Goal: Task Accomplishment & Management: Manage account settings

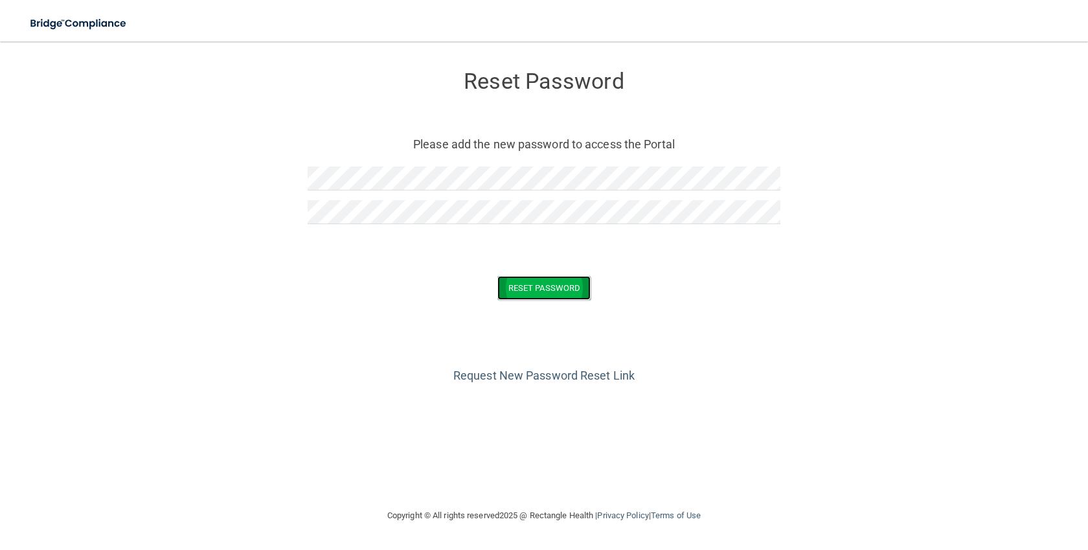
click at [539, 283] on button "Reset Password" at bounding box center [543, 288] width 93 height 24
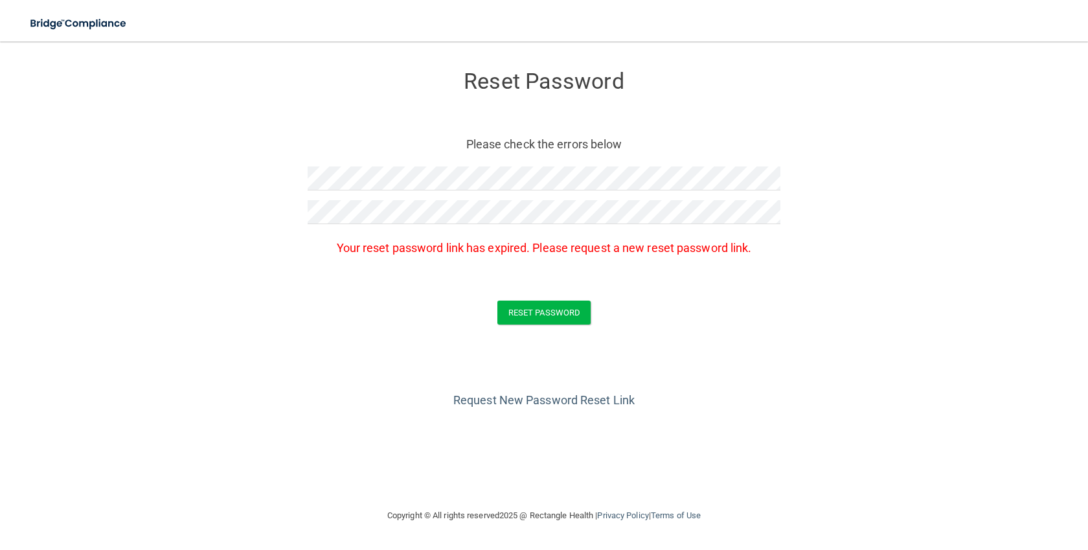
click at [714, 246] on p "Your reset password link has expired. Please request a new reset password link." at bounding box center [544, 247] width 473 height 21
click at [523, 398] on link "Request New Password Reset Link" at bounding box center [543, 400] width 181 height 14
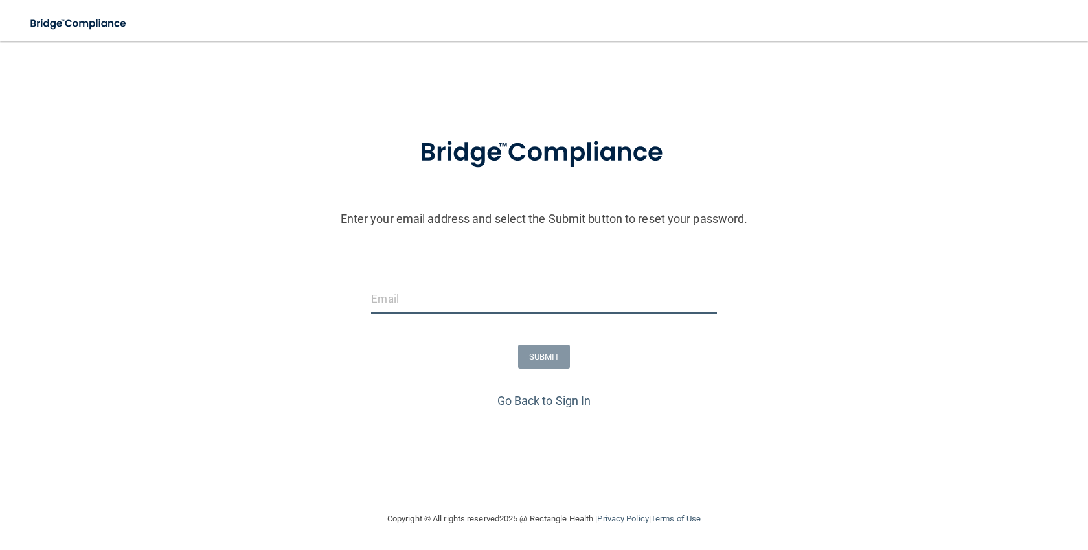
click at [425, 300] on input "email" at bounding box center [543, 298] width 345 height 29
type input "[EMAIL_ADDRESS][DOMAIN_NAME]"
click at [536, 355] on button "SUBMIT" at bounding box center [544, 356] width 52 height 24
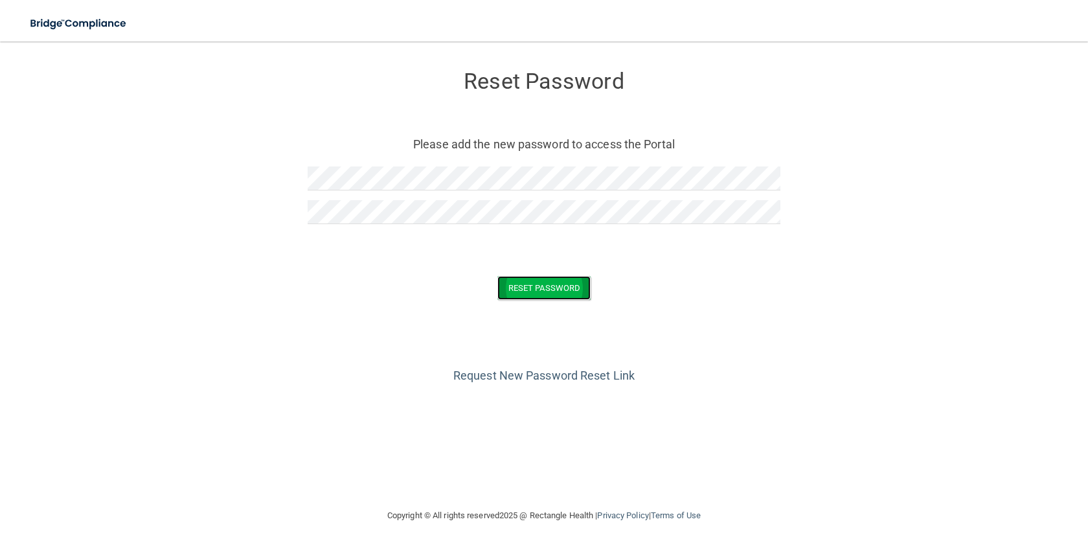
click at [536, 289] on button "Reset Password" at bounding box center [543, 288] width 93 height 24
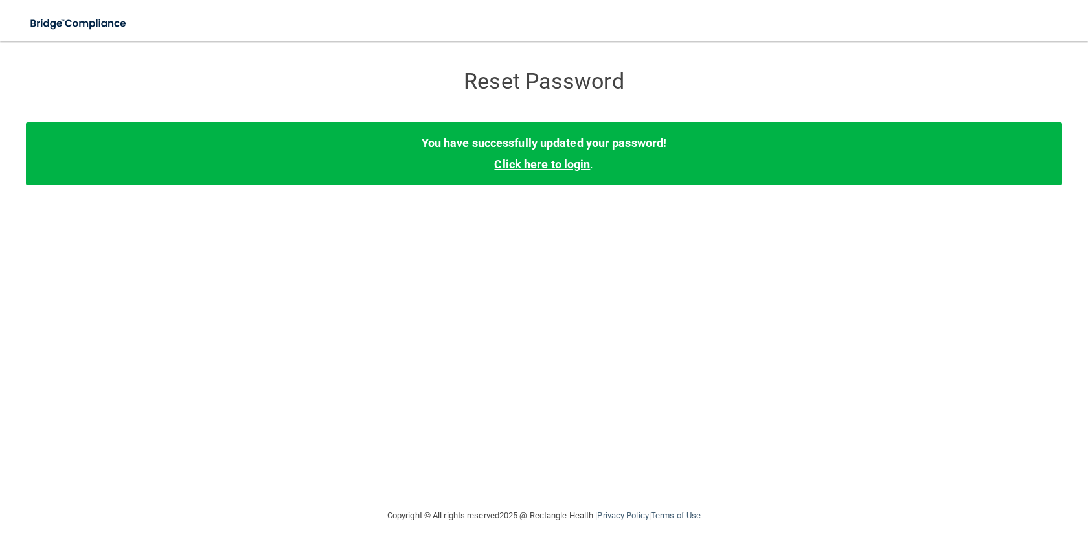
click at [536, 168] on link "Click here to login" at bounding box center [542, 164] width 96 height 14
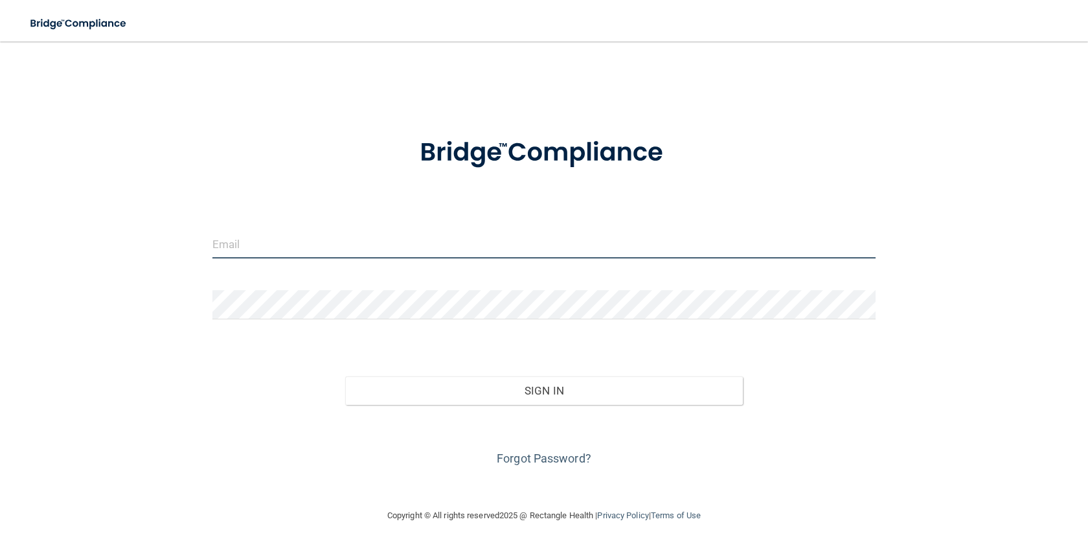
click at [313, 245] on input "email" at bounding box center [543, 243] width 663 height 29
type input "[EMAIL_ADDRESS][DOMAIN_NAME]"
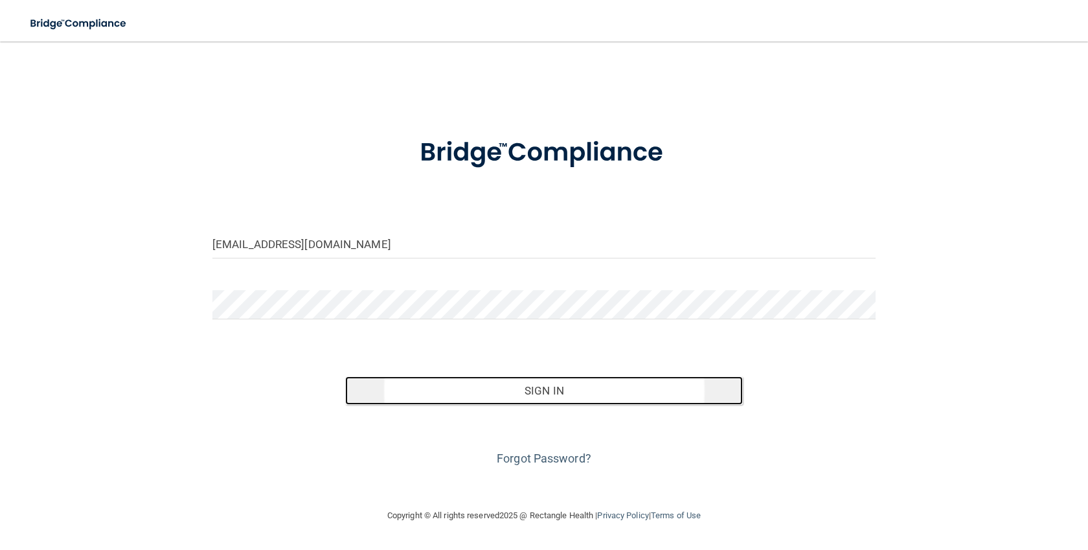
click at [545, 386] on button "Sign In" at bounding box center [544, 390] width 398 height 28
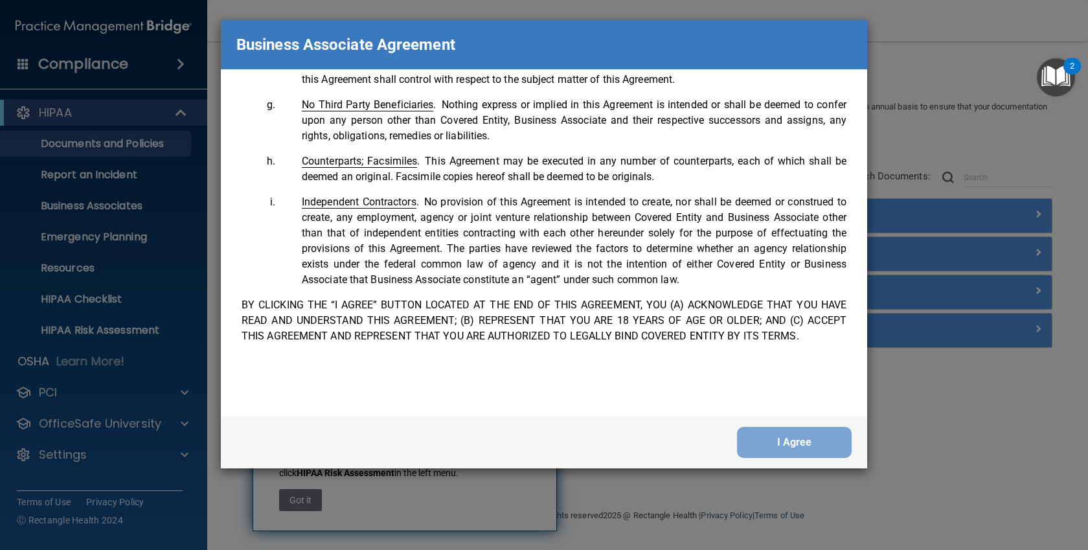
scroll to position [2641, 0]
click at [771, 436] on button "I Agree" at bounding box center [794, 442] width 115 height 31
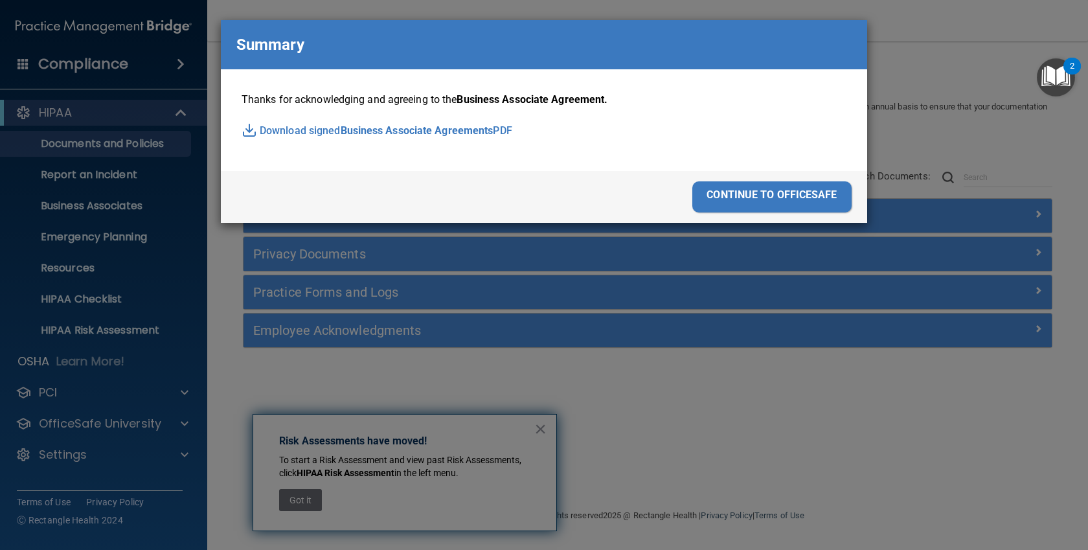
click at [780, 199] on div "continue to officesafe" at bounding box center [771, 196] width 159 height 31
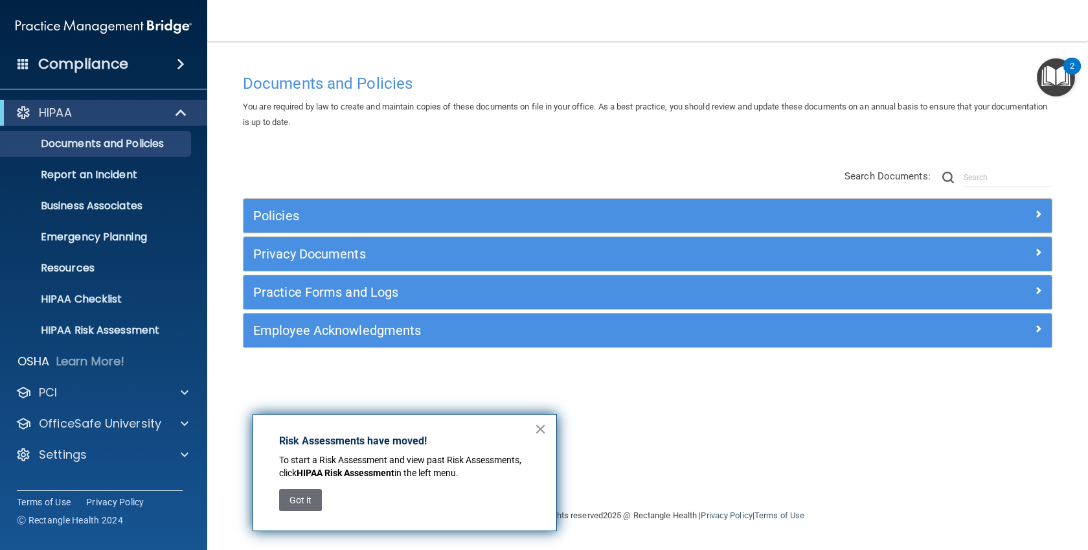
click at [535, 423] on button "×" at bounding box center [540, 428] width 12 height 21
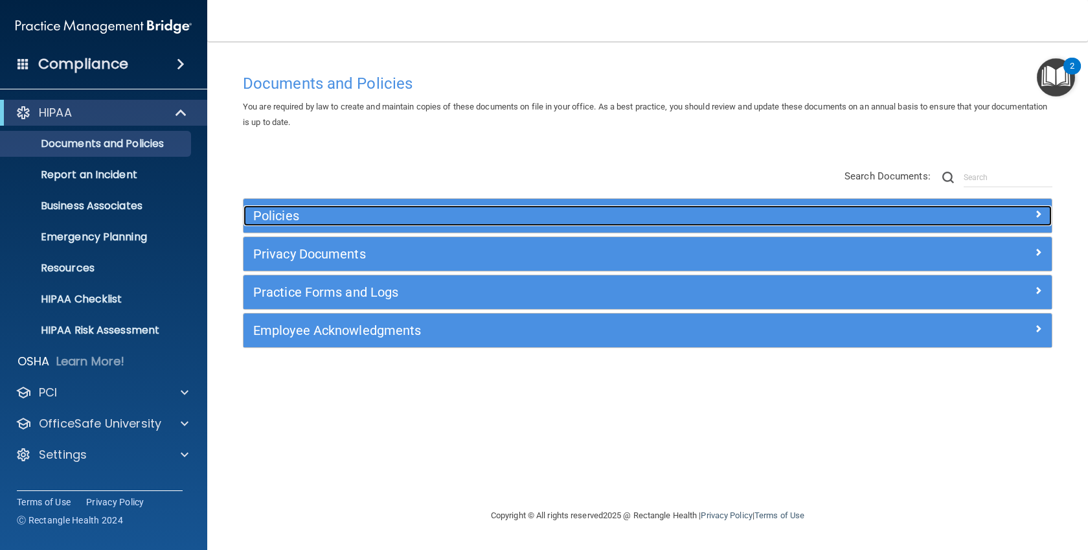
click at [275, 212] on h5 "Policies" at bounding box center [546, 215] width 587 height 14
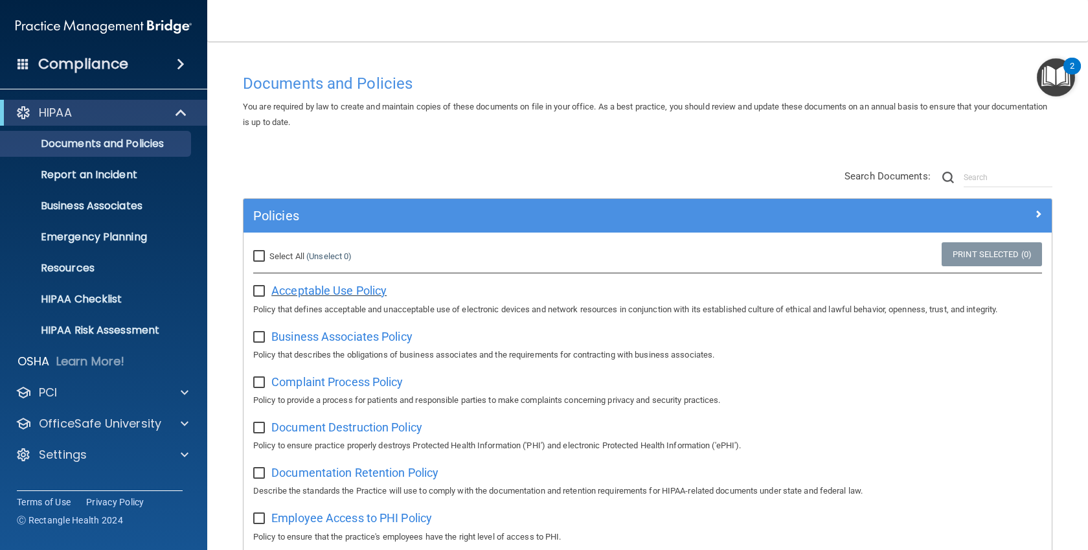
click at [350, 289] on span "Acceptable Use Policy" at bounding box center [328, 291] width 115 height 14
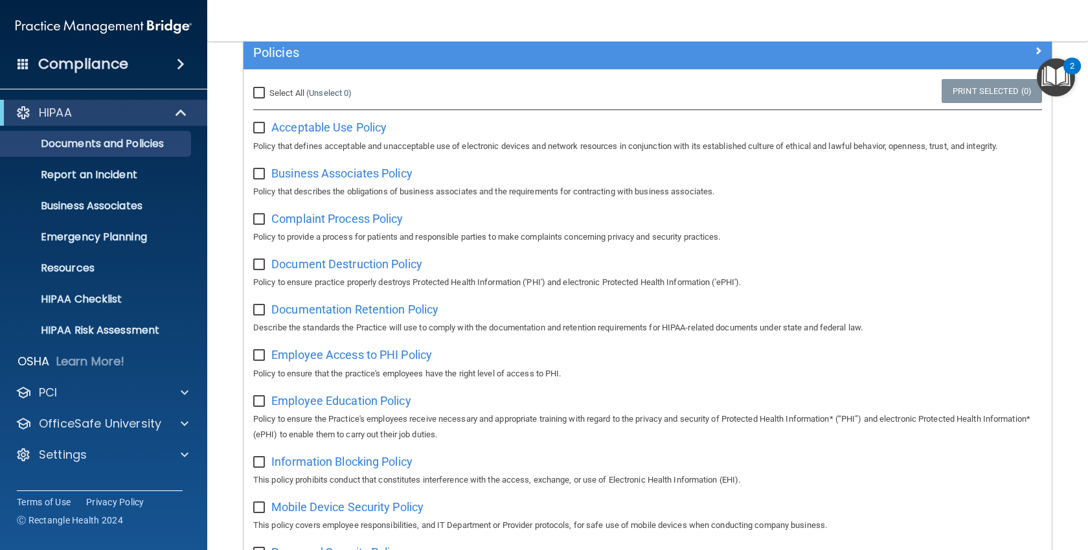
scroll to position [130, 0]
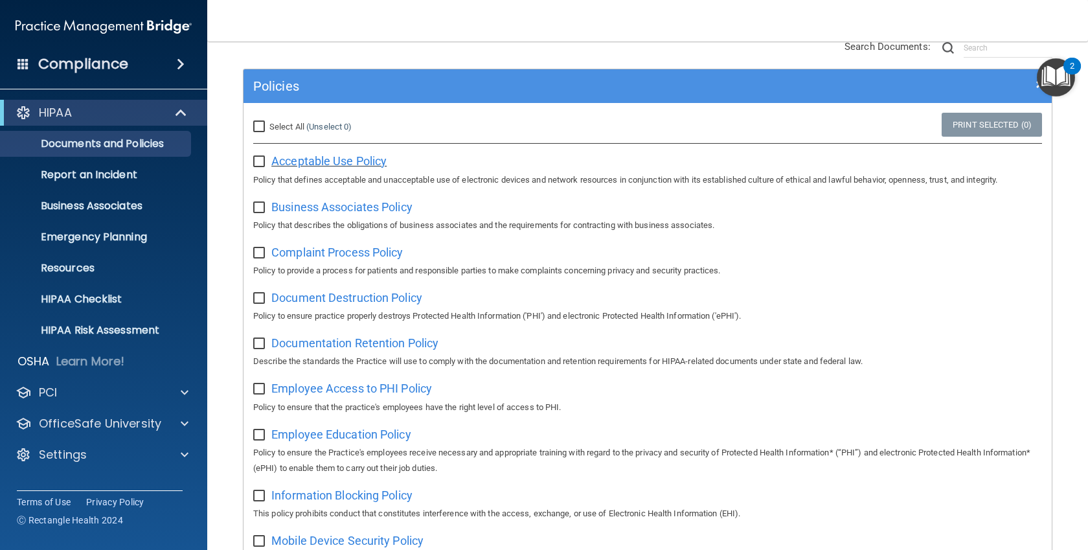
click at [310, 164] on span "Acceptable Use Policy" at bounding box center [328, 161] width 115 height 14
click at [258, 162] on input "checkbox" at bounding box center [260, 162] width 15 height 10
checkbox input "true"
click at [322, 211] on span "Business Associates Policy" at bounding box center [341, 207] width 141 height 14
click at [259, 210] on input "checkbox" at bounding box center [260, 208] width 15 height 10
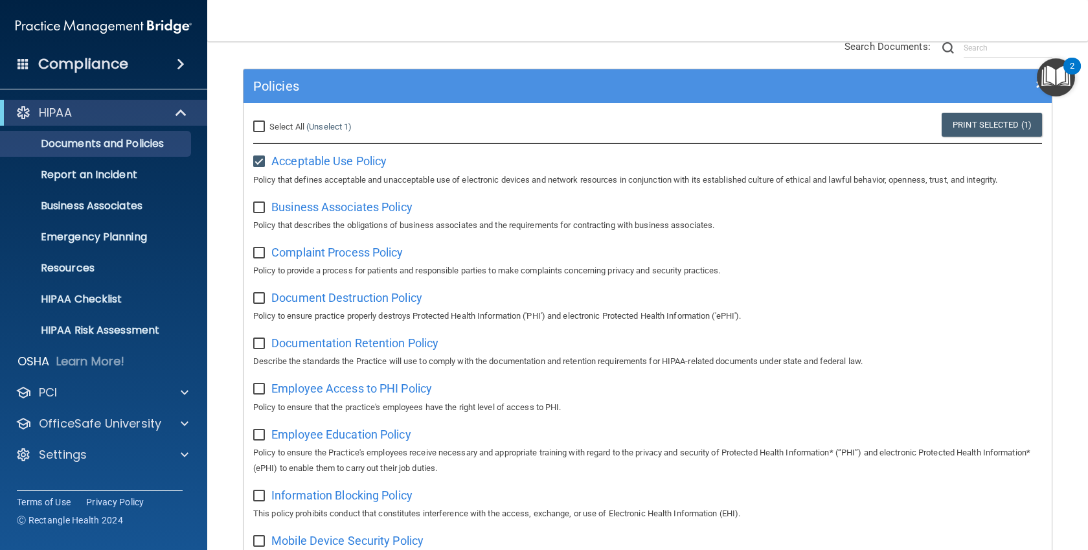
checkbox input "true"
click at [337, 214] on span "Business Associates Policy" at bounding box center [341, 207] width 141 height 14
click at [321, 256] on span "Complaint Process Policy" at bounding box center [336, 252] width 131 height 14
